Goal: Task Accomplishment & Management: Manage account settings

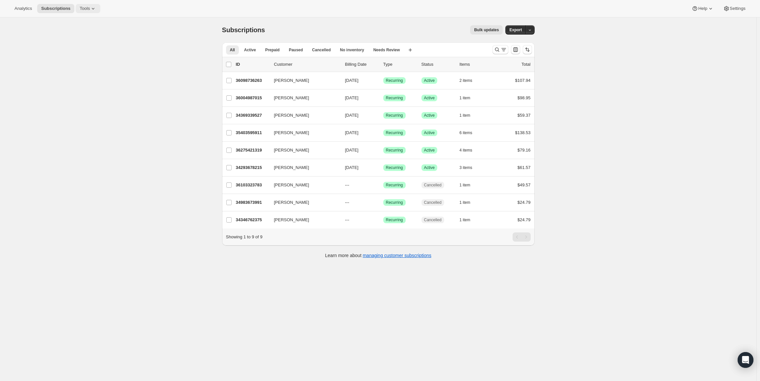
click at [90, 8] on icon at bounding box center [93, 8] width 7 height 7
drag, startPoint x: 79, startPoint y: 20, endPoint x: 81, endPoint y: 58, distance: 38.2
click at [82, 42] on ul "Subscription Plans Add-ons Bundles Moments Campaign links Inventory Projections…" at bounding box center [85, 56] width 71 height 78
click at [178, 99] on div "Subscriptions. This page is ready Subscriptions Bulk updates More actions Bulk …" at bounding box center [378, 207] width 756 height 381
click at [120, 95] on div "Subscriptions. This page is ready Subscriptions Bulk updates More actions Bulk …" at bounding box center [378, 207] width 756 height 381
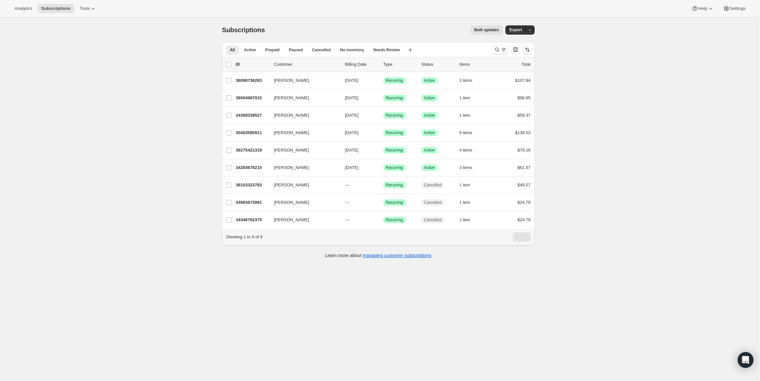
click at [113, 59] on div "Subscriptions. This page is ready Subscriptions Bulk updates More actions Bulk …" at bounding box center [378, 207] width 756 height 381
click at [694, 191] on div "Subscriptions. This page is ready Subscriptions Bulk updates More actions Bulk …" at bounding box center [378, 207] width 756 height 381
click at [186, 77] on div "Subscriptions. This page is ready Subscriptions Bulk updates More actions Bulk …" at bounding box center [378, 207] width 756 height 381
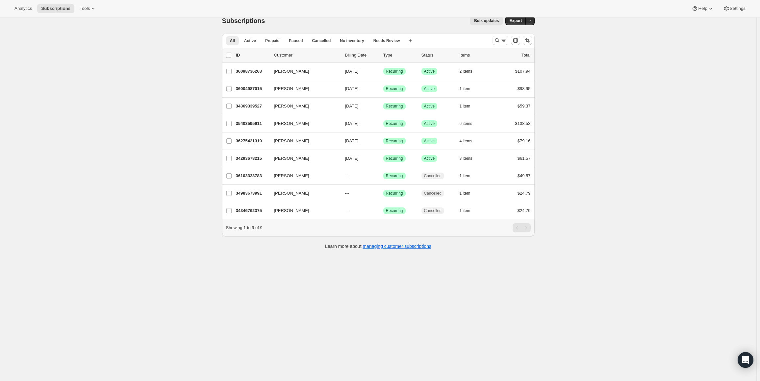
scroll to position [17, 0]
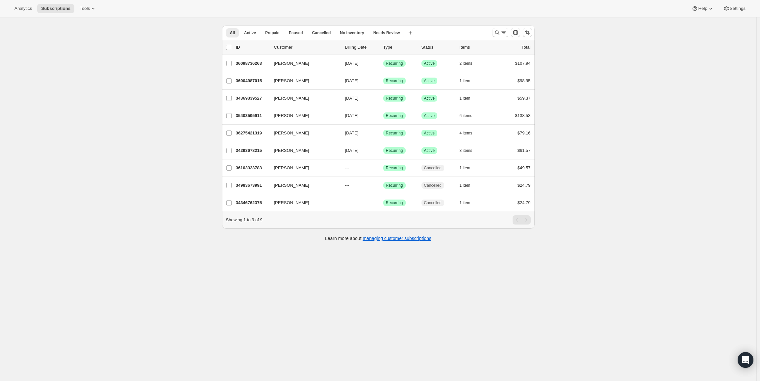
click at [186, 77] on div "Subscriptions. This page is ready Subscriptions Bulk updates More actions Bulk …" at bounding box center [378, 190] width 756 height 381
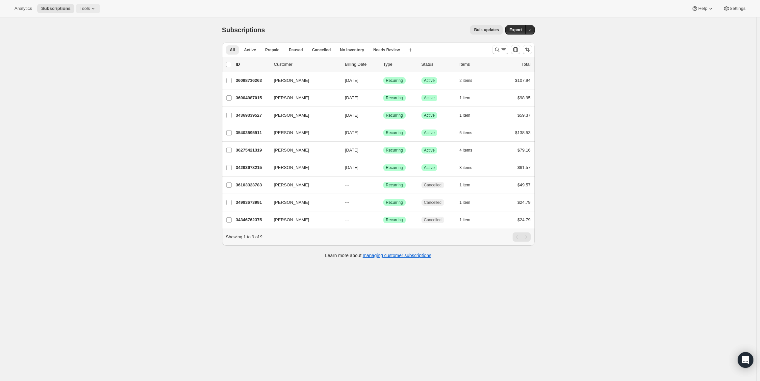
click at [82, 9] on span "Tools" at bounding box center [85, 8] width 10 height 5
click at [64, 27] on button "Subscription Plans" at bounding box center [85, 22] width 71 height 11
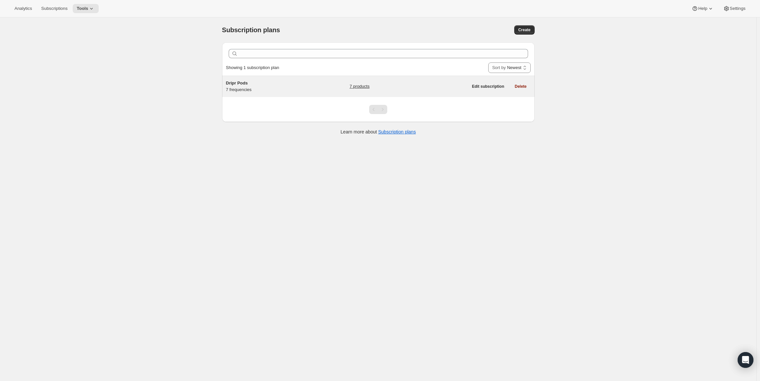
click at [269, 89] on div "Dripr Pods 7 frequencies" at bounding box center [267, 86] width 82 height 13
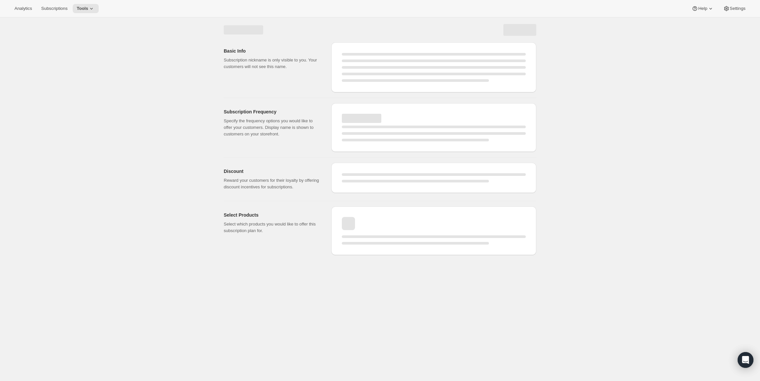
select select "WEEK"
select select "MONTH"
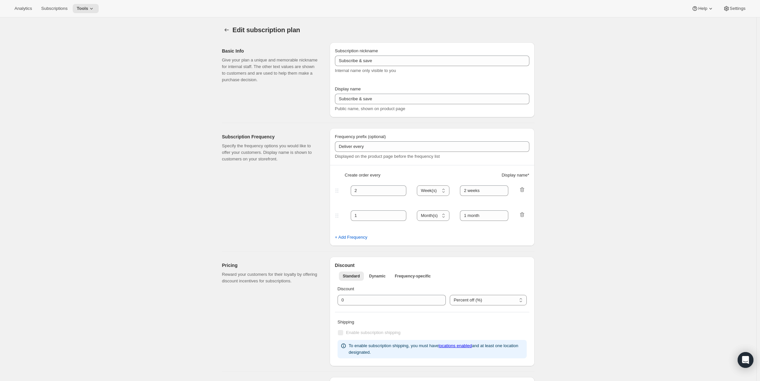
type input "Dripr Pods"
type input "Dripr Pods Subscription"
type input "3"
select select "WEEK"
type input "3 weeks"
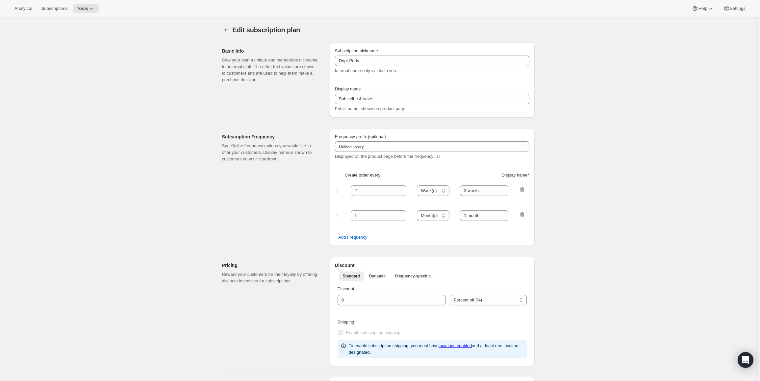
type input "10"
select select "WEEK"
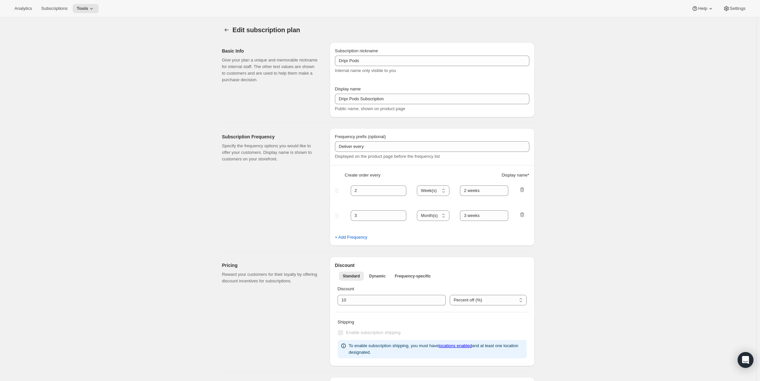
select select "WEEK"
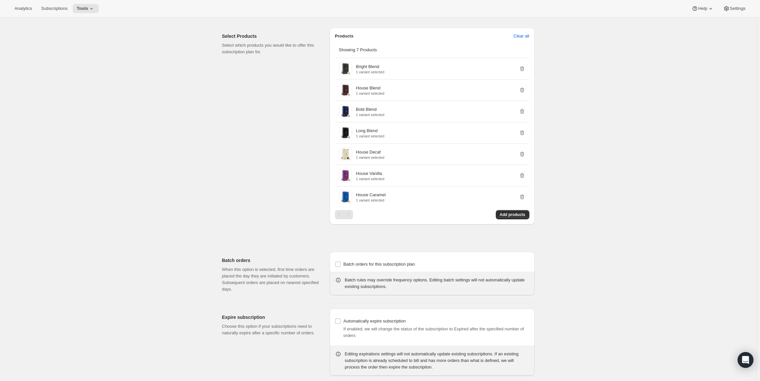
scroll to position [532, 0]
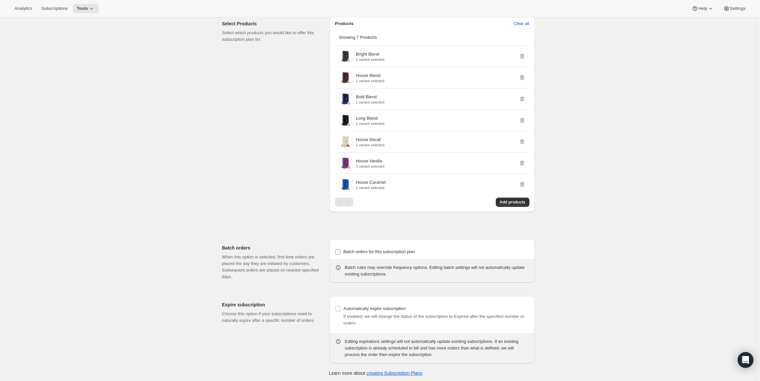
click at [340, 251] on input "Batch orders for this subscription plan" at bounding box center [337, 251] width 5 height 5
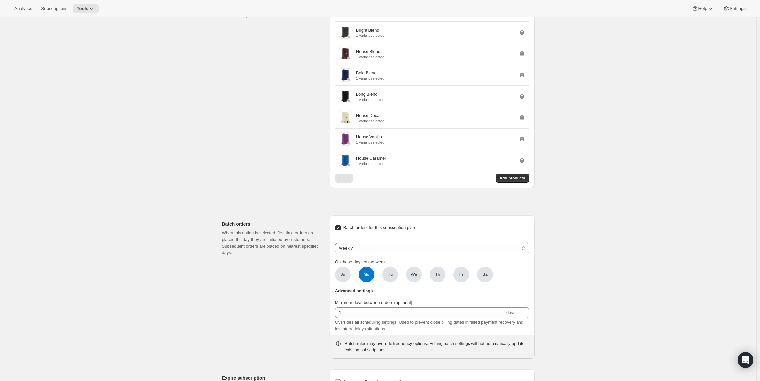
scroll to position [598, 0]
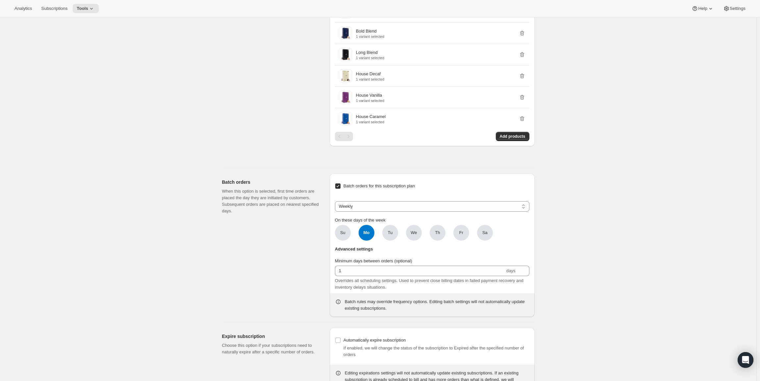
click at [339, 186] on input "Batch orders for this subscription plan" at bounding box center [337, 186] width 5 height 5
checkbox input "false"
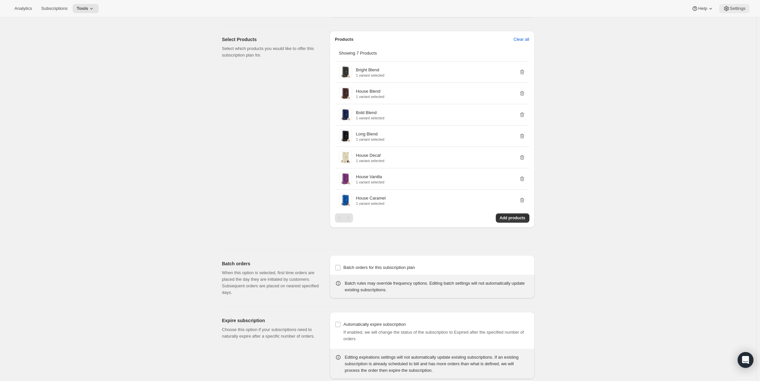
click at [743, 6] on span "Settings" at bounding box center [738, 8] width 16 height 5
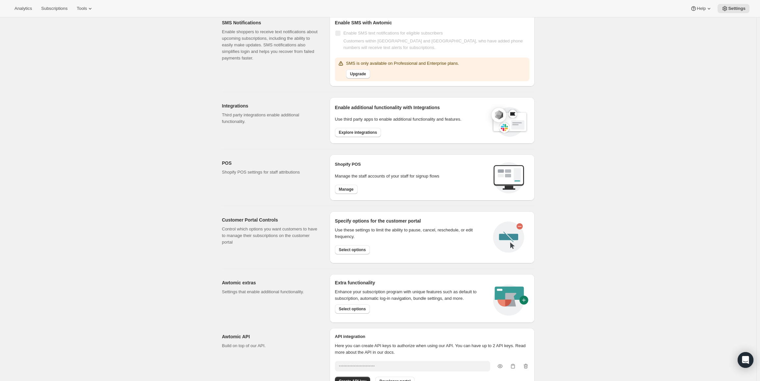
scroll to position [160, 0]
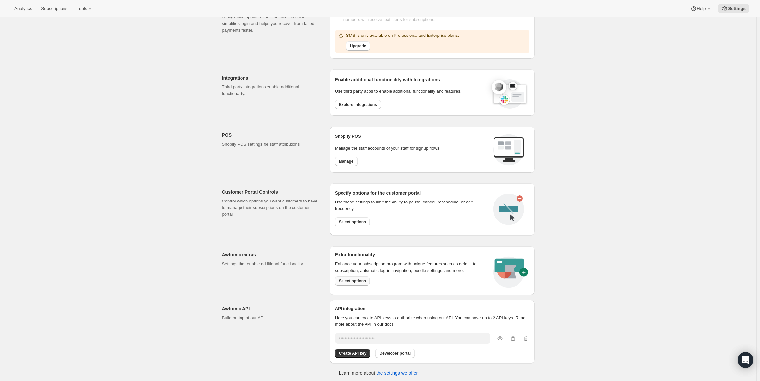
click at [358, 281] on span "Select options" at bounding box center [352, 281] width 27 height 5
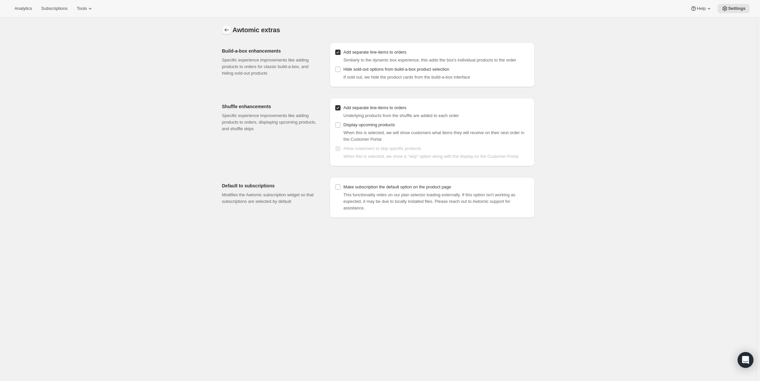
click at [226, 30] on icon "Settings" at bounding box center [226, 30] width 7 height 7
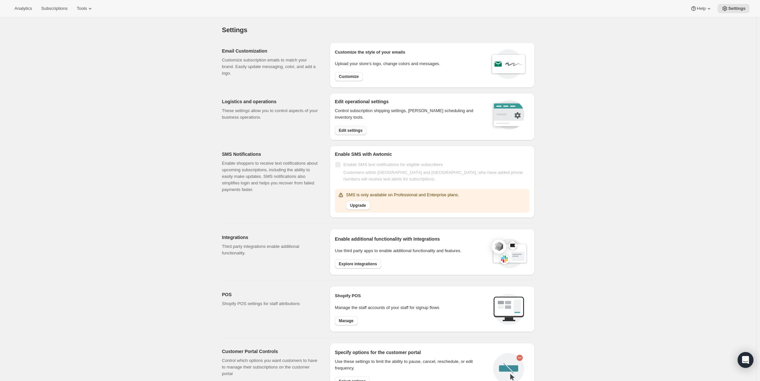
click at [357, 130] on span "Edit settings" at bounding box center [351, 130] width 24 height 5
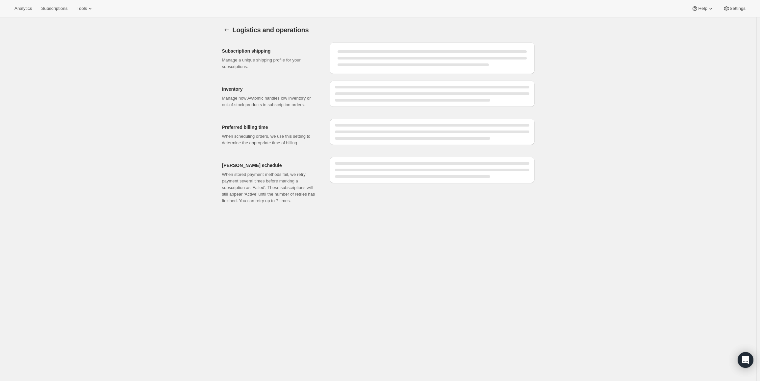
select select "DAY"
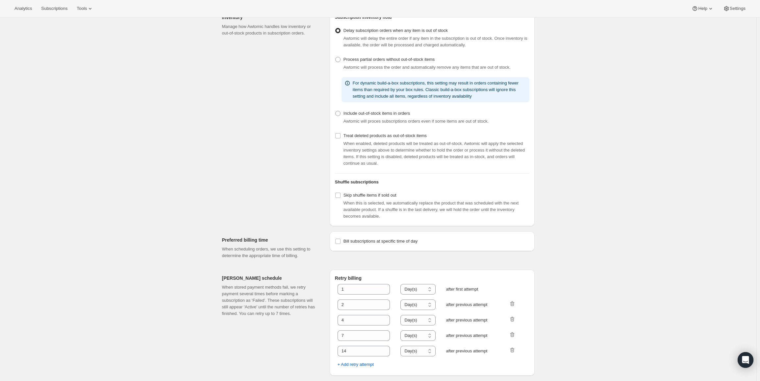
scroll to position [148, 0]
click at [339, 243] on input "Bill subscriptions at specific time of day" at bounding box center [337, 241] width 5 height 5
checkbox input "true"
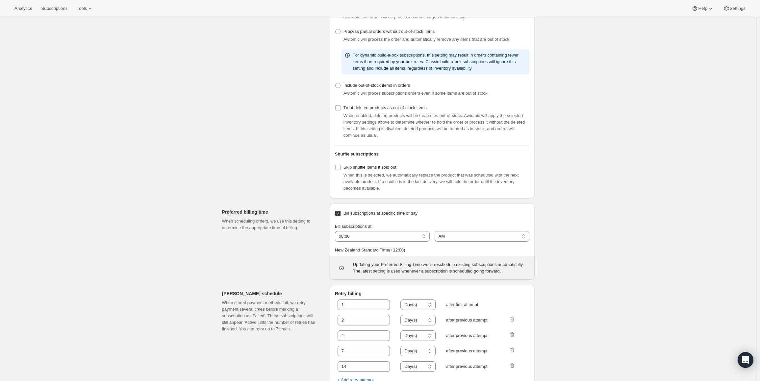
scroll to position [192, 0]
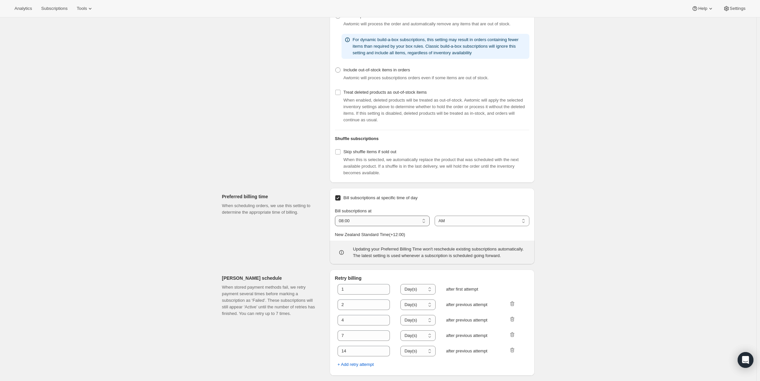
click at [397, 224] on select "01:00 02:00 03:00 04:00 05:00 06:00 07:00 08:00 09:00 10:00 11:00 12:00" at bounding box center [382, 221] width 95 height 11
select select "09:00"
click at [337, 216] on select "01:00 02:00 03:00 04:00 05:00 06:00 07:00 08:00 09:00 10:00 11:00 12:00" at bounding box center [382, 221] width 95 height 11
click at [564, 234] on div "Logistics and operations. This page is ready Logistics and operations Subscript…" at bounding box center [378, 107] width 756 height 550
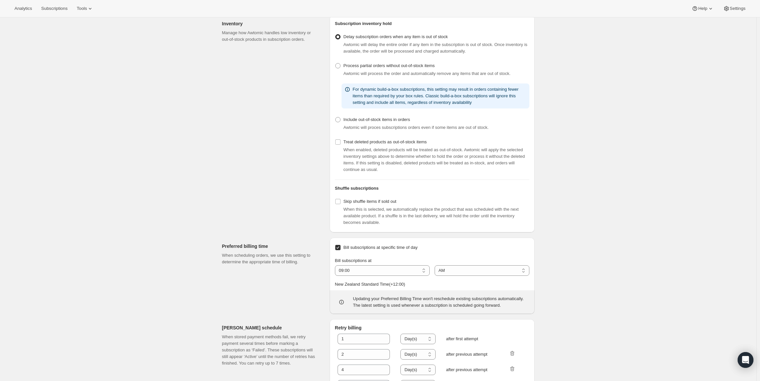
scroll to position [247, 0]
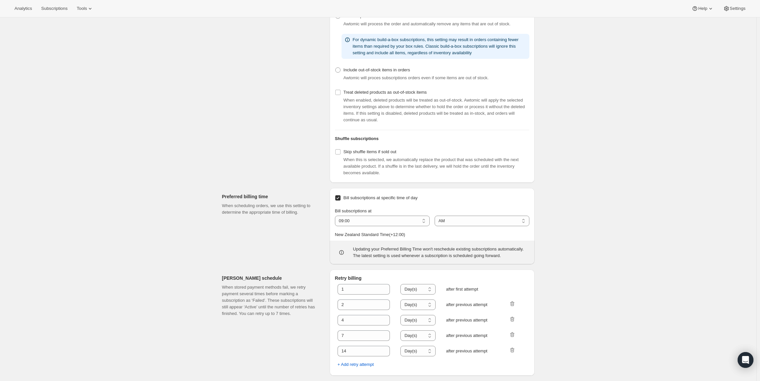
click at [139, 131] on div "Logistics and operations. This page is ready Logistics and operations Preferred…" at bounding box center [378, 78] width 756 height 605
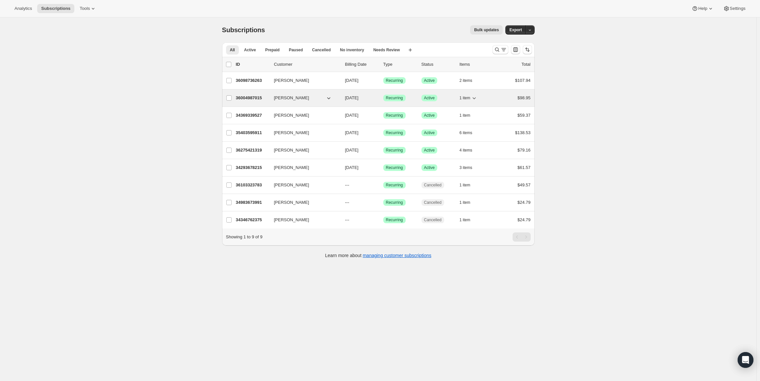
click at [253, 98] on p "36004987015" at bounding box center [252, 98] width 33 height 7
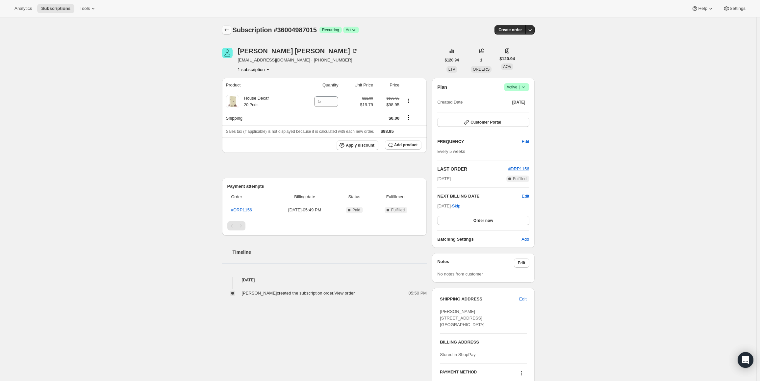
click at [227, 29] on icon "Subscriptions" at bounding box center [226, 30] width 7 height 7
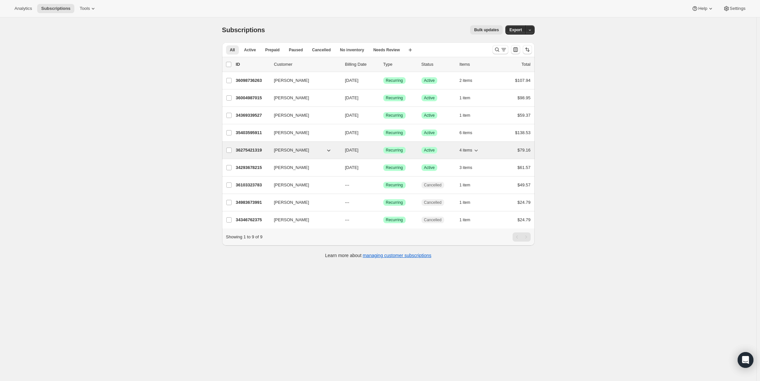
click at [247, 148] on p "36275421319" at bounding box center [252, 150] width 33 height 7
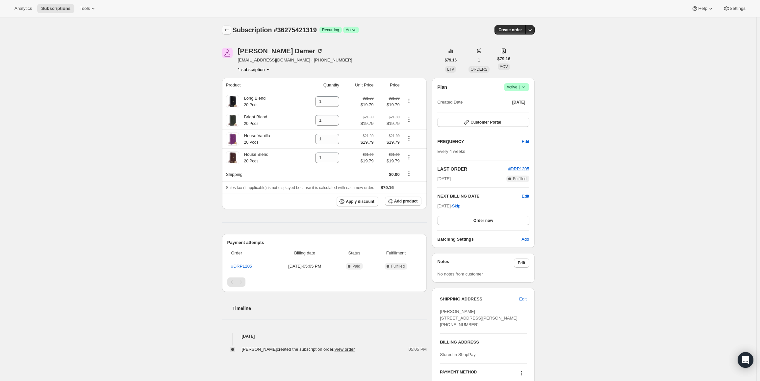
click at [230, 27] on icon "Subscriptions" at bounding box center [226, 30] width 7 height 7
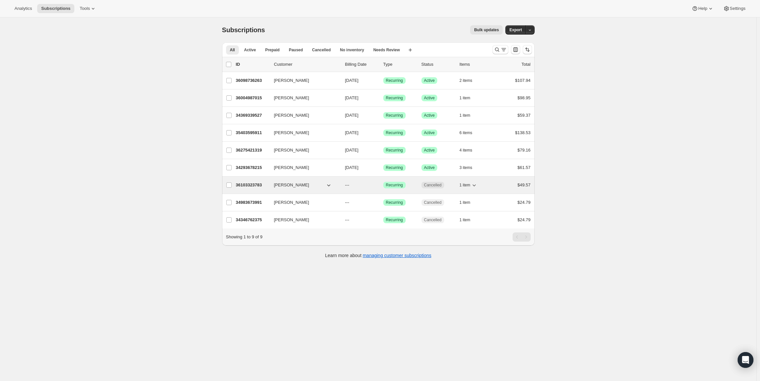
click at [258, 185] on p "36103323783" at bounding box center [252, 185] width 33 height 7
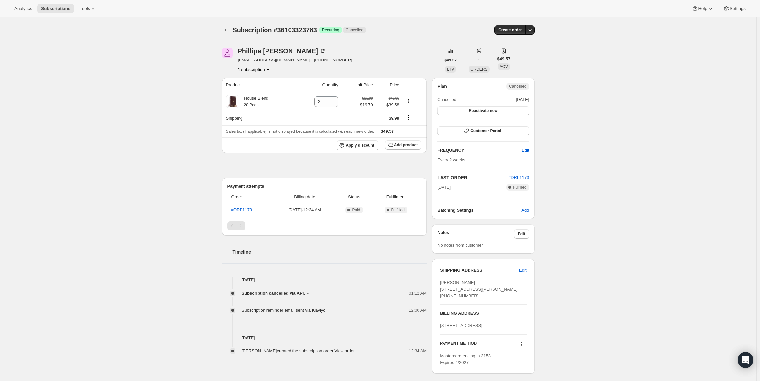
click at [323, 50] on icon at bounding box center [324, 50] width 2 height 2
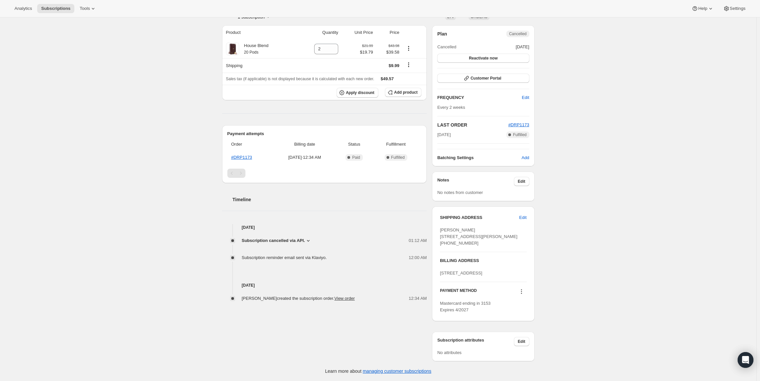
scroll to position [77, 0]
click at [308, 238] on icon at bounding box center [308, 241] width 7 height 7
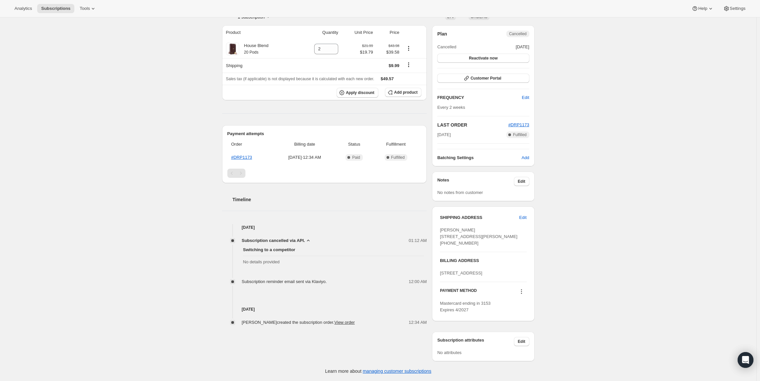
click at [310, 238] on icon at bounding box center [308, 241] width 7 height 7
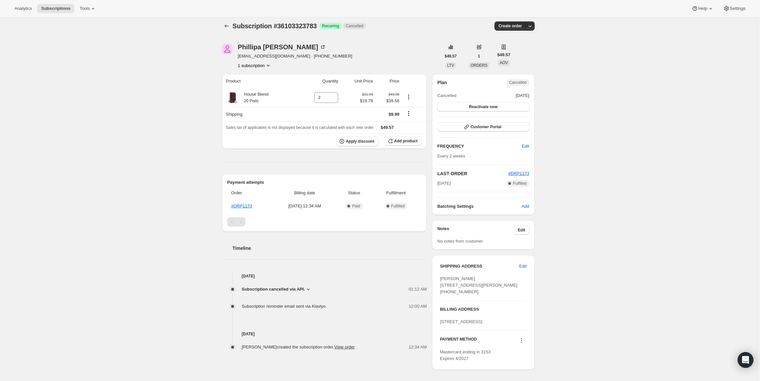
scroll to position [0, 0]
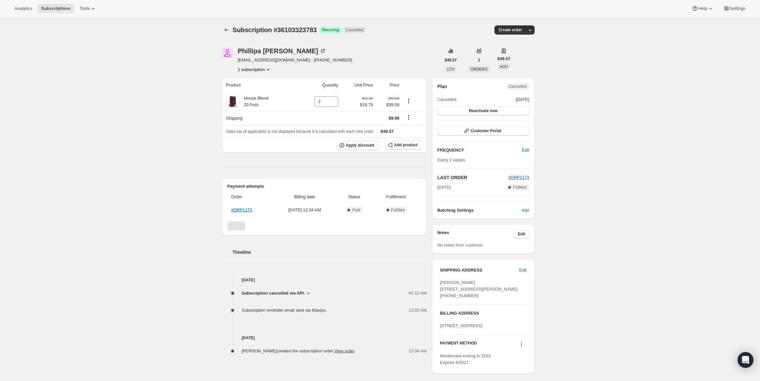
click at [169, 137] on div "Subscription #36103323783. This page is ready Subscription #36103323783 Success…" at bounding box center [378, 225] width 756 height 417
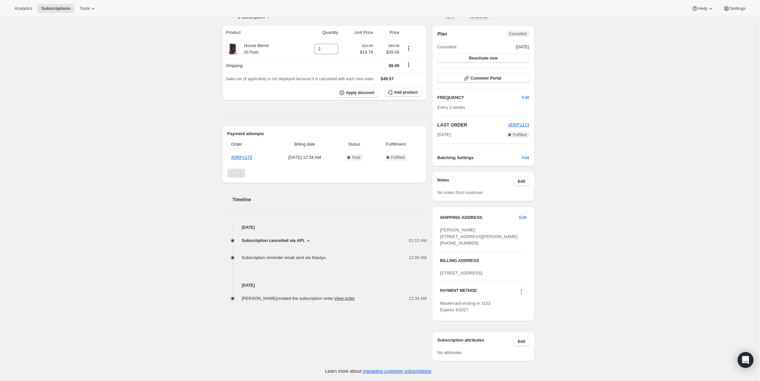
scroll to position [77, 0]
click at [309, 240] on icon at bounding box center [308, 241] width 3 height 2
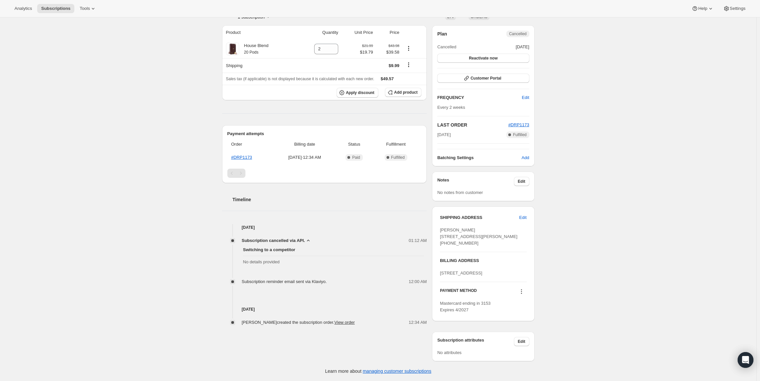
click at [309, 238] on icon at bounding box center [308, 241] width 7 height 7
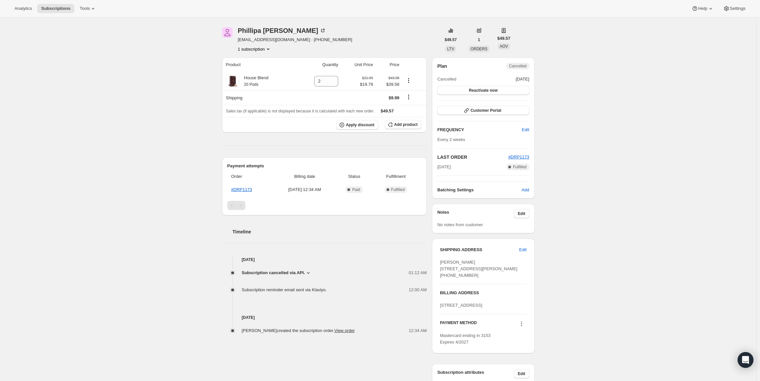
scroll to position [0, 0]
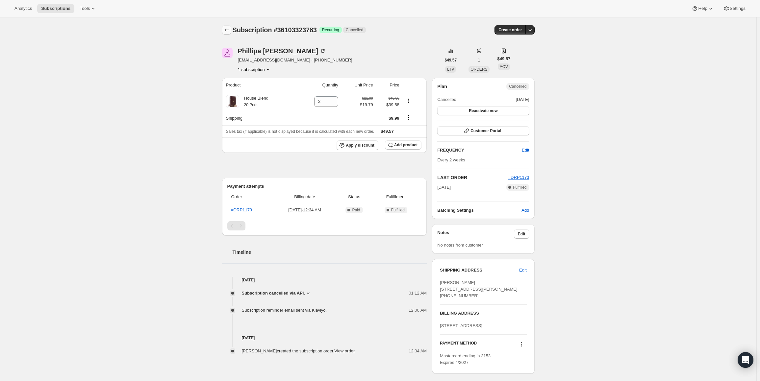
click at [229, 32] on icon "Subscriptions" at bounding box center [226, 30] width 7 height 7
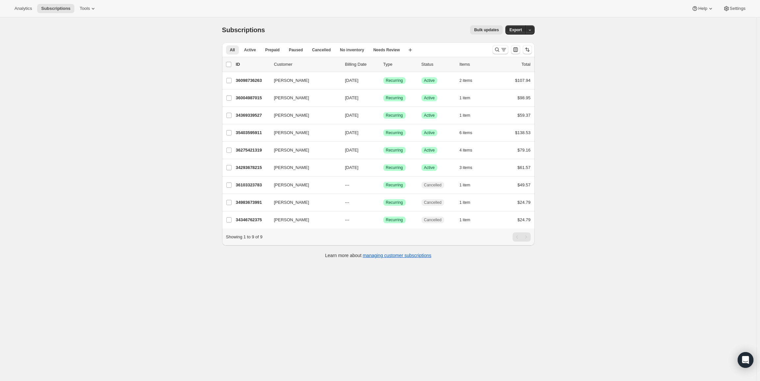
click at [105, 115] on div "Subscriptions. This page is ready Subscriptions Bulk updates More actions Bulk …" at bounding box center [378, 207] width 756 height 381
click at [36, 103] on div "Subscriptions. This page is ready Subscriptions Bulk updates More actions Bulk …" at bounding box center [378, 207] width 756 height 381
